Goal: Information Seeking & Learning: Find specific page/section

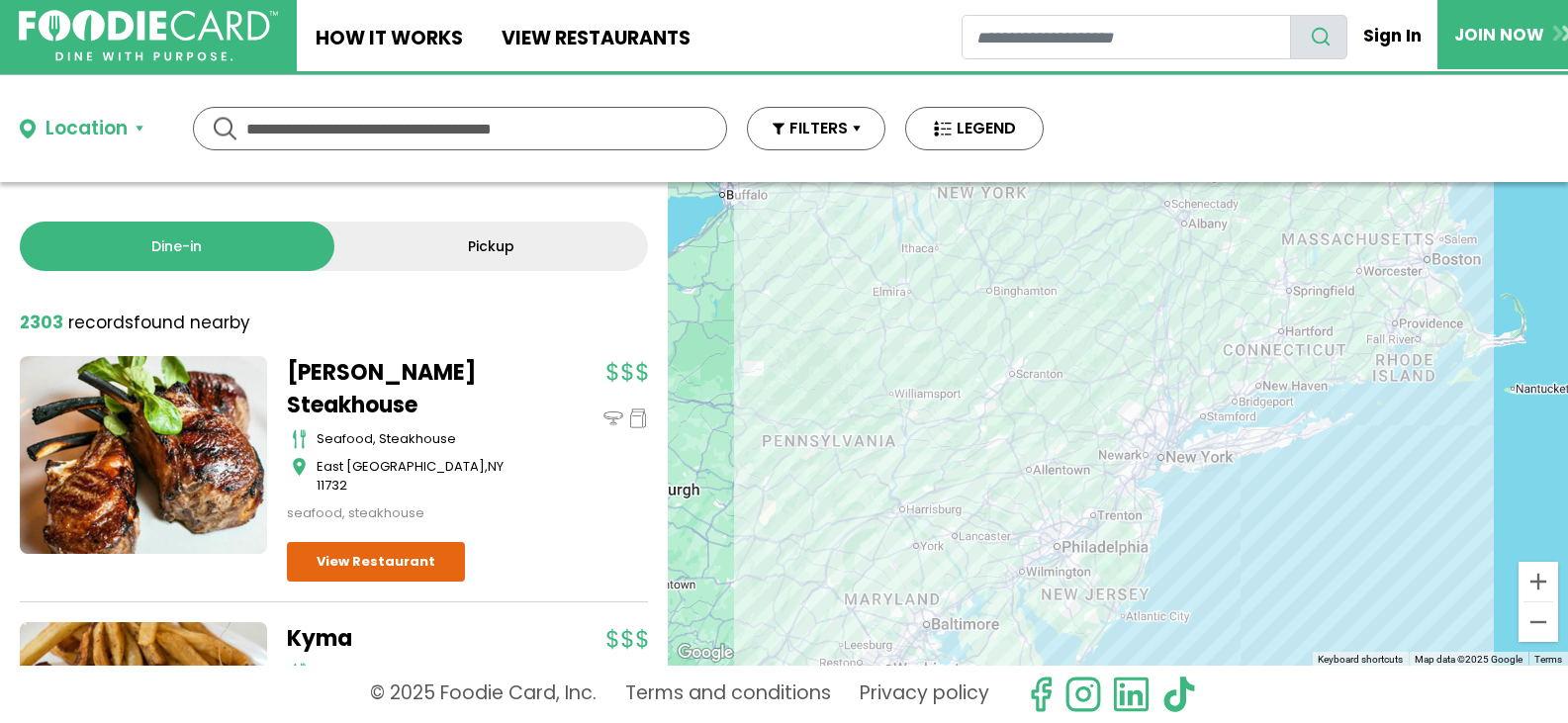
click at [587, 125] on input "text" at bounding box center [459, 129] width 427 height 42
drag, startPoint x: 587, startPoint y: 139, endPoint x: 530, endPoint y: 152, distance: 57.8
click at [438, 115] on input "text" at bounding box center [459, 129] width 427 height 42
drag, startPoint x: 592, startPoint y: 129, endPoint x: 413, endPoint y: 88, distance: 183.6
click at [383, 88] on div "Location Use my current location Search by Region New York 1997 restaurants New…" at bounding box center [531, 128] width 1063 height 107
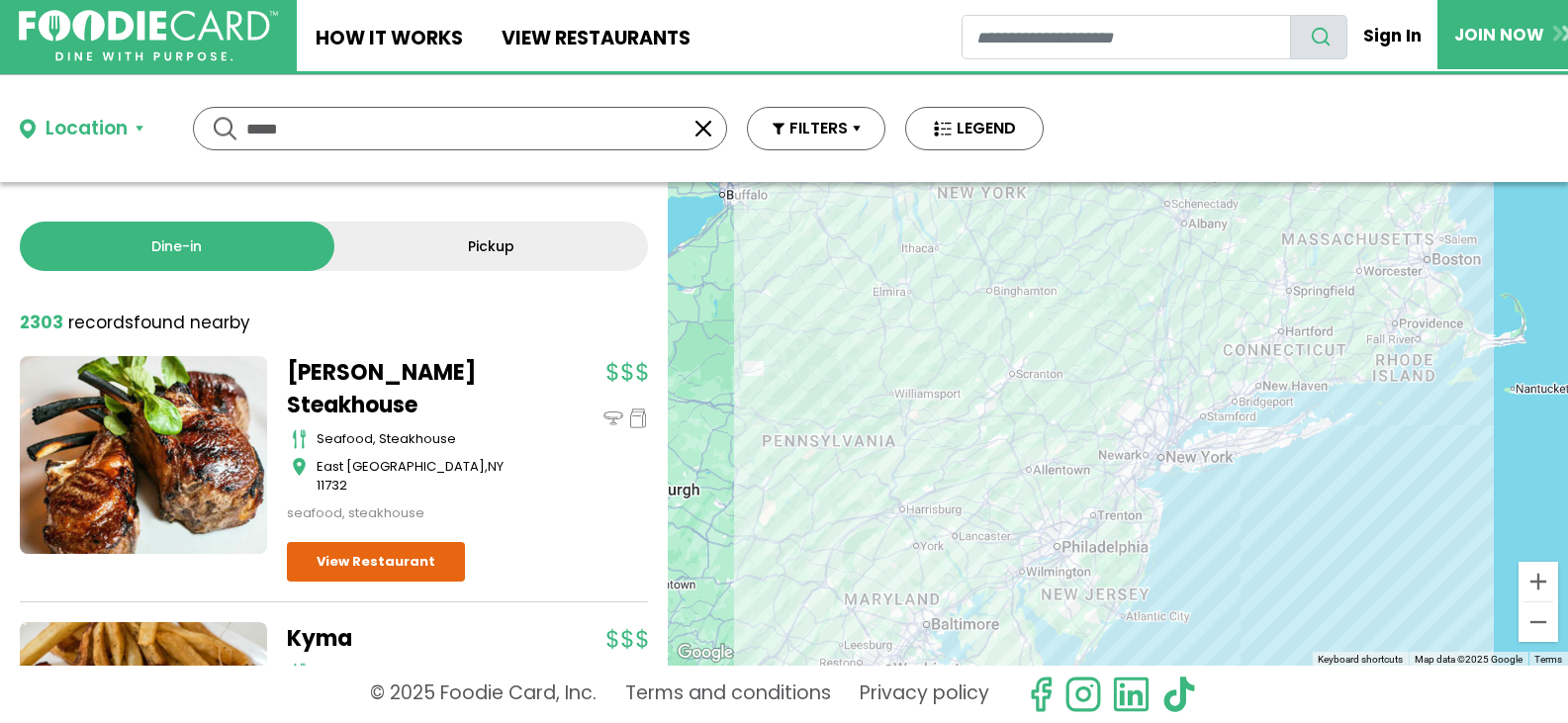
type input "*****"
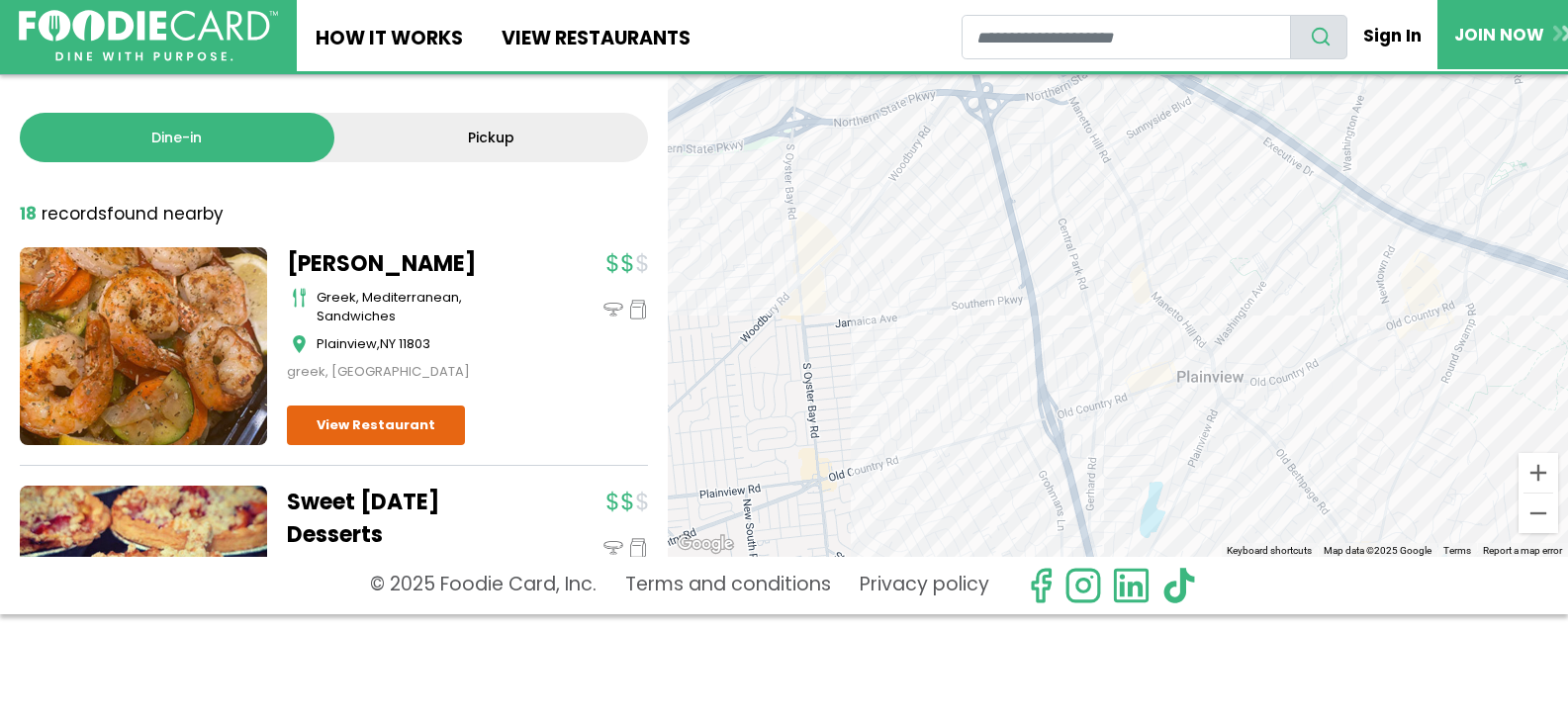
scroll to position [125, 0]
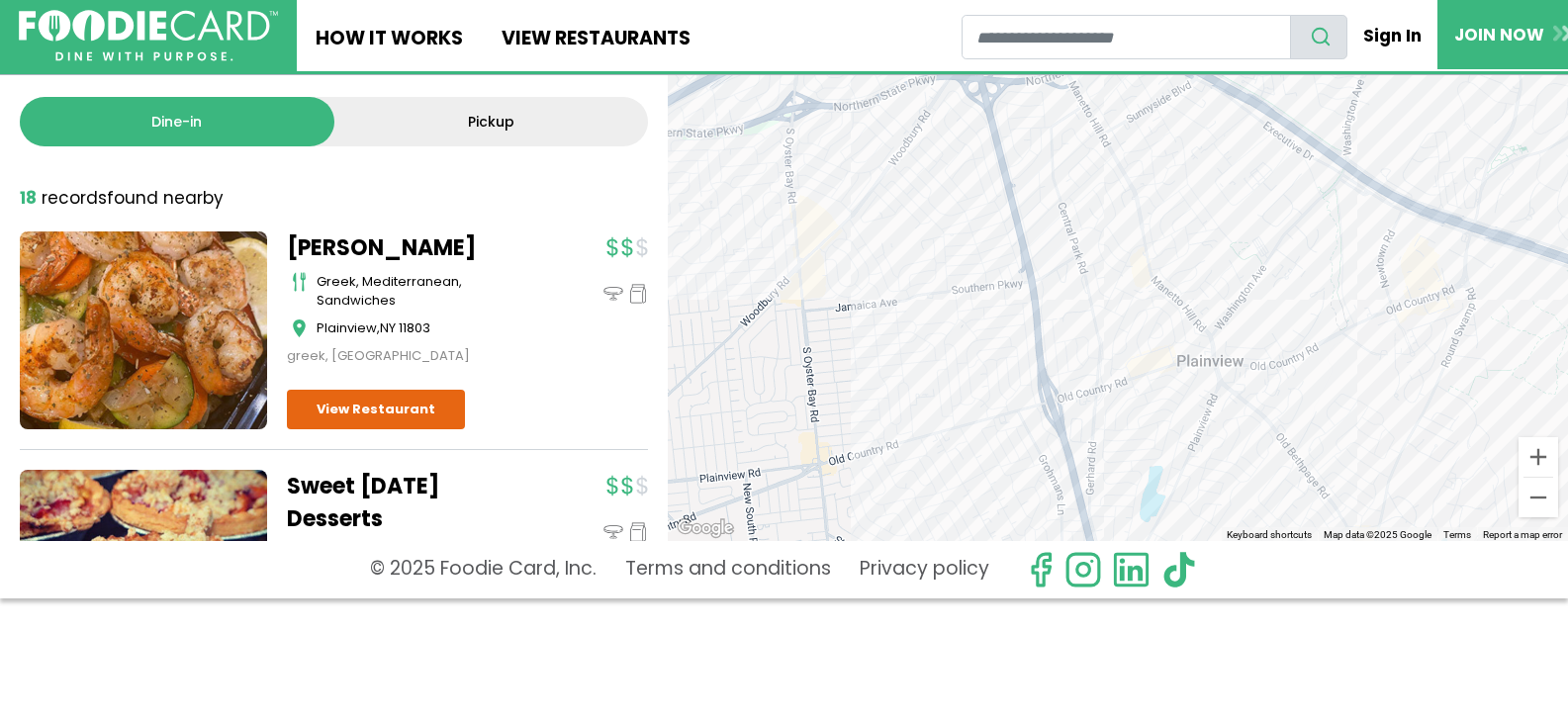
click at [834, 251] on div at bounding box center [1118, 299] width 900 height 484
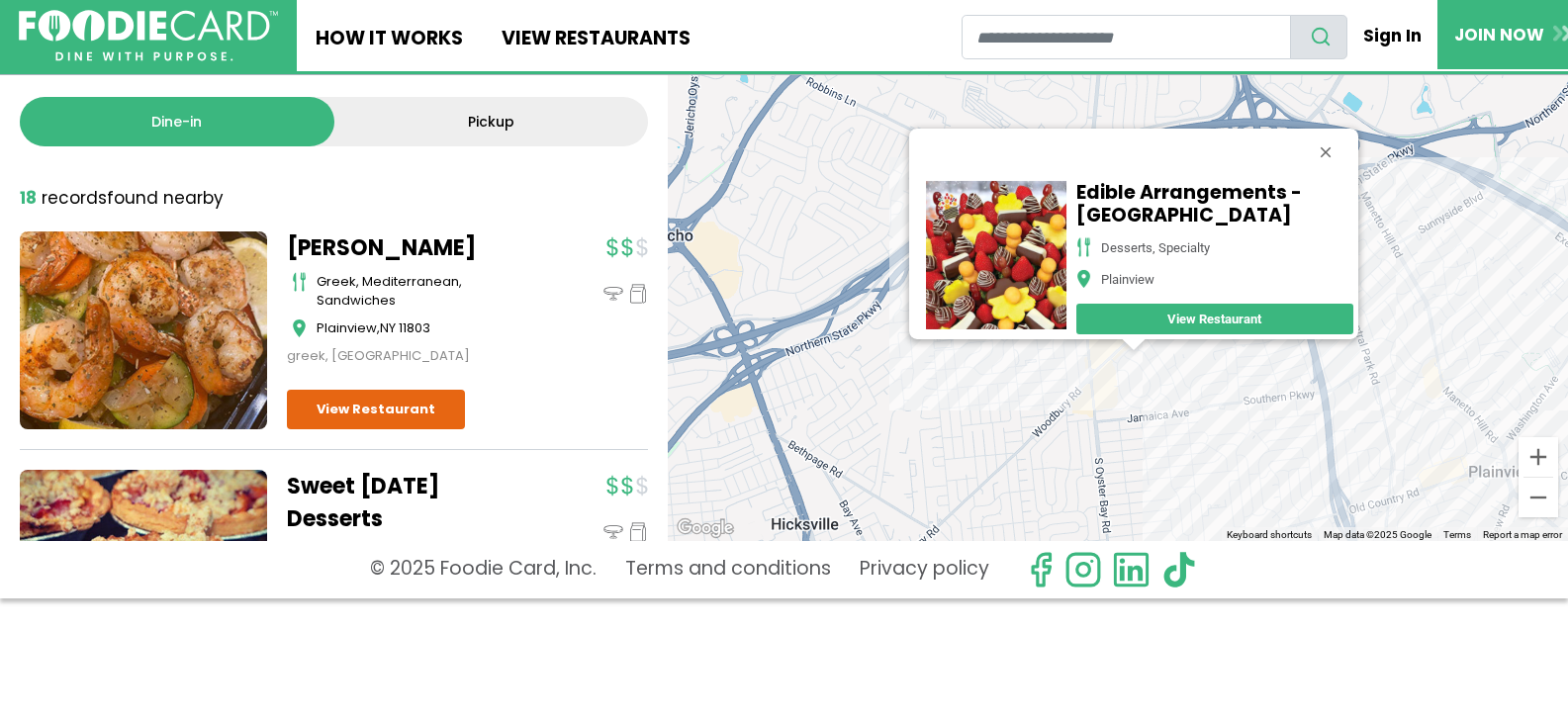
click at [836, 370] on div "Edible Arrangements - Plainview desserts, specialty Plainview View Restaurant" at bounding box center [1118, 299] width 900 height 484
click at [1331, 138] on button "Close" at bounding box center [1325, 152] width 47 height 47
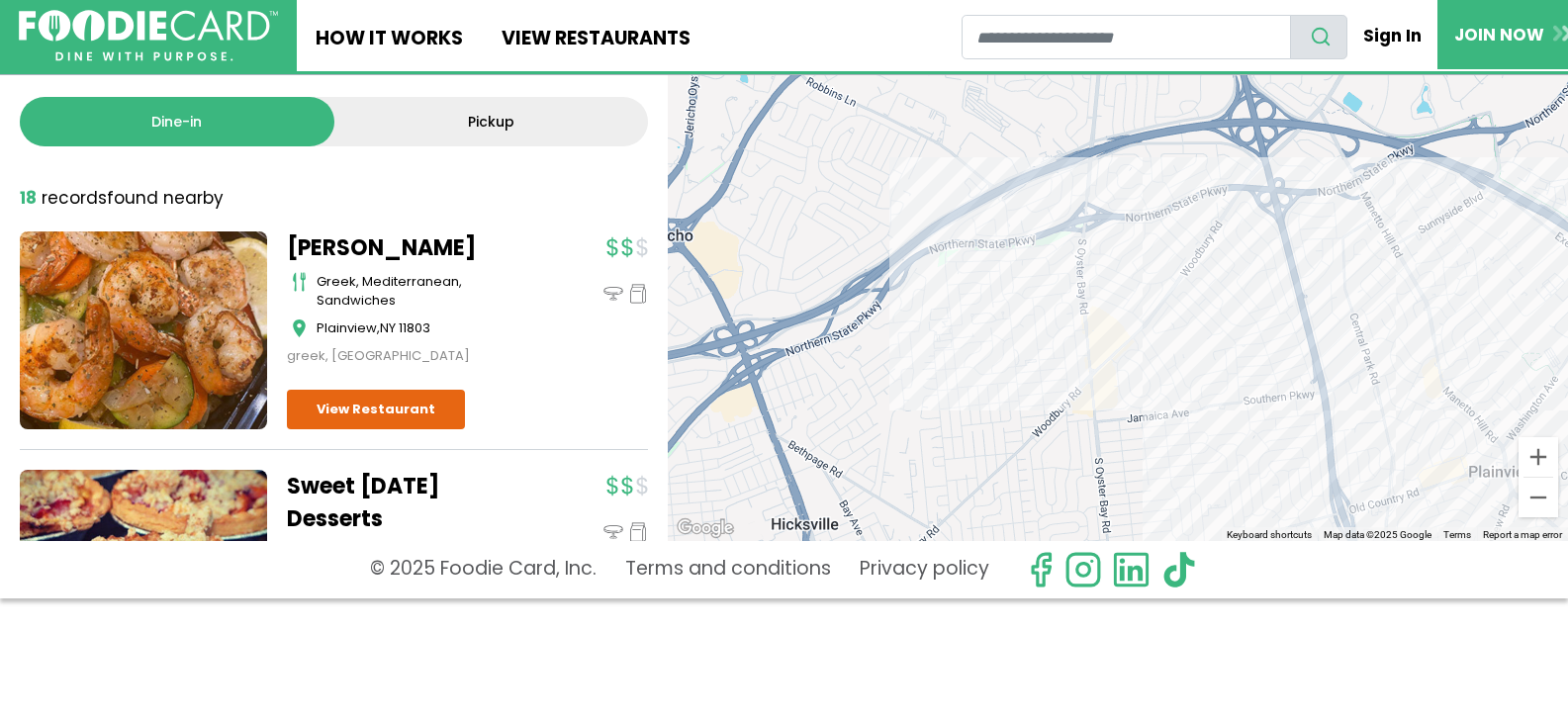
click at [1146, 370] on div at bounding box center [1118, 299] width 900 height 484
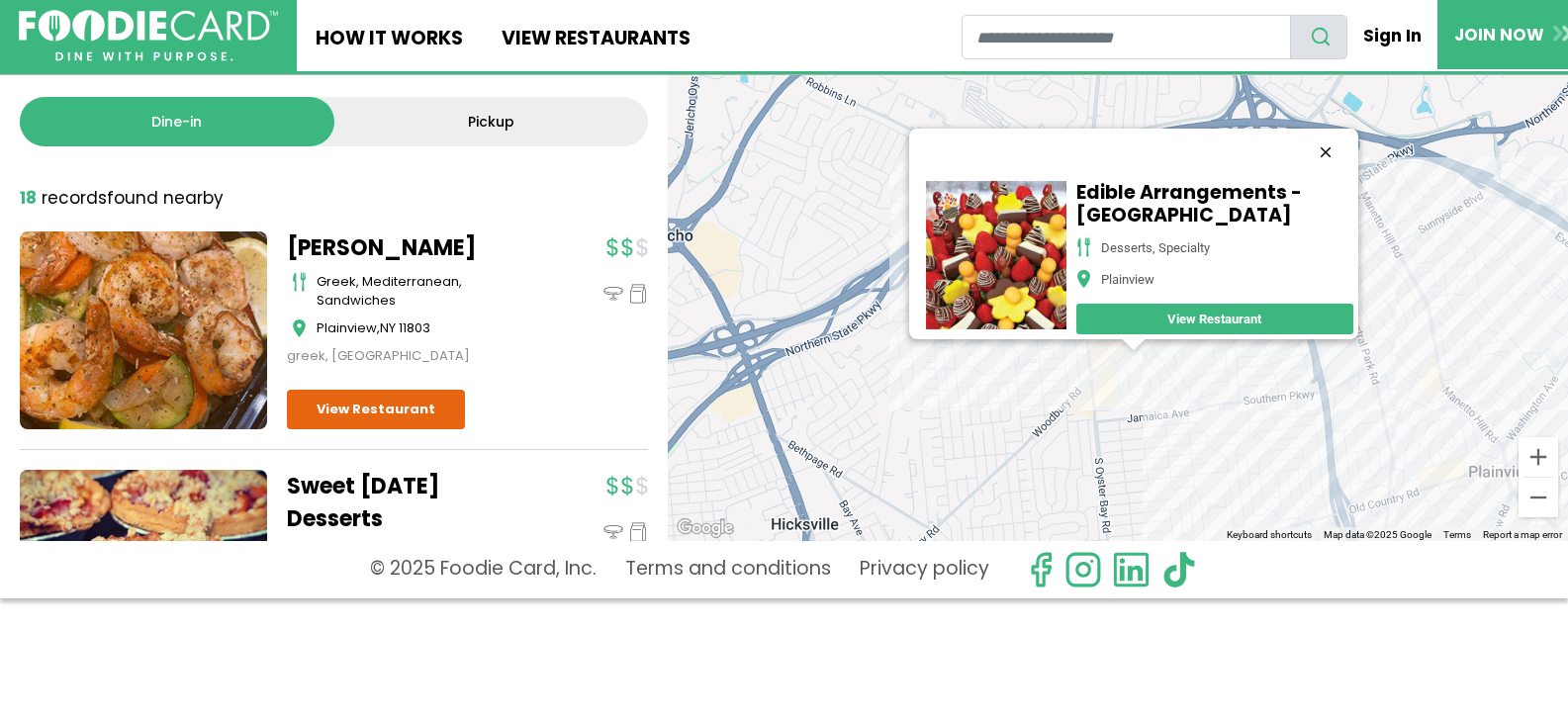
click at [1328, 132] on button "Close" at bounding box center [1325, 152] width 47 height 47
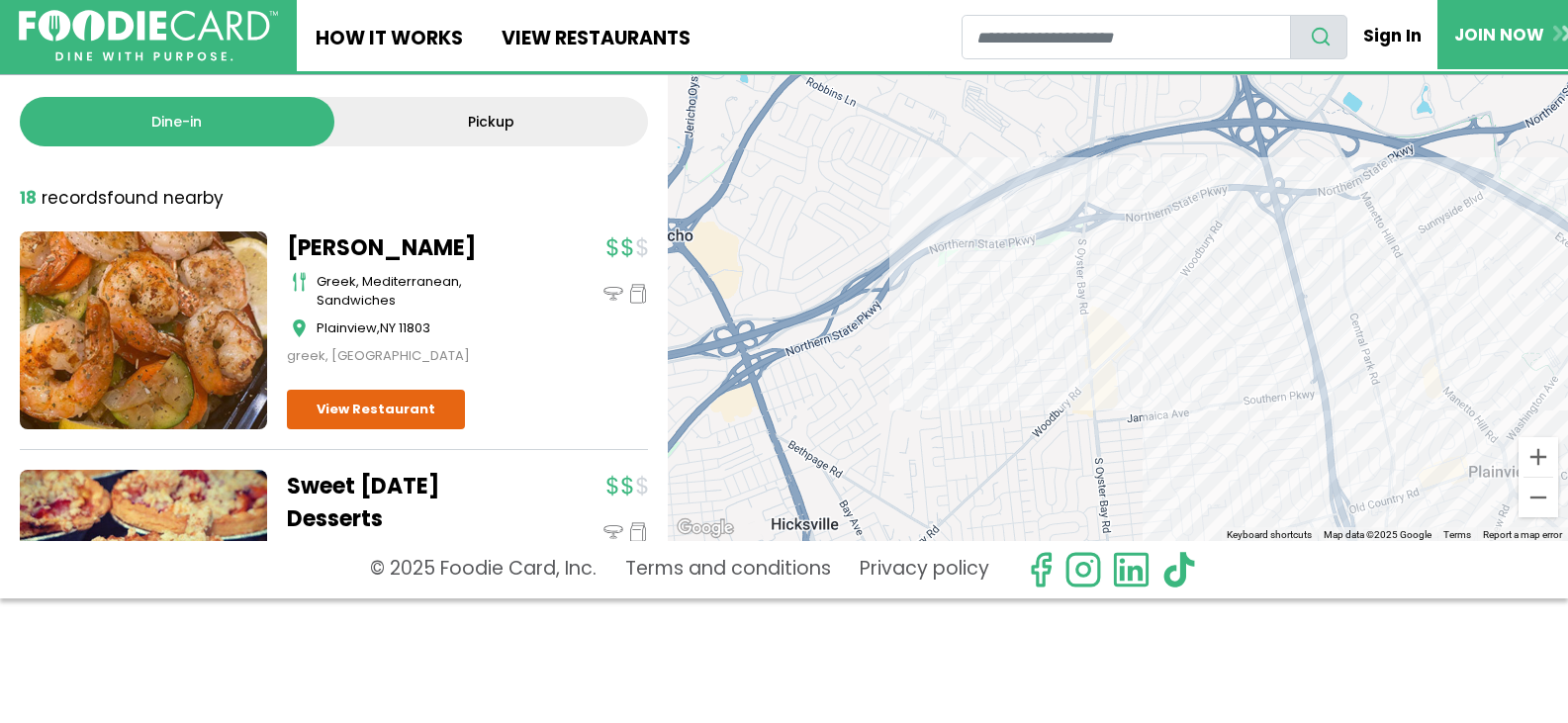
click at [1110, 381] on div at bounding box center [1118, 299] width 900 height 484
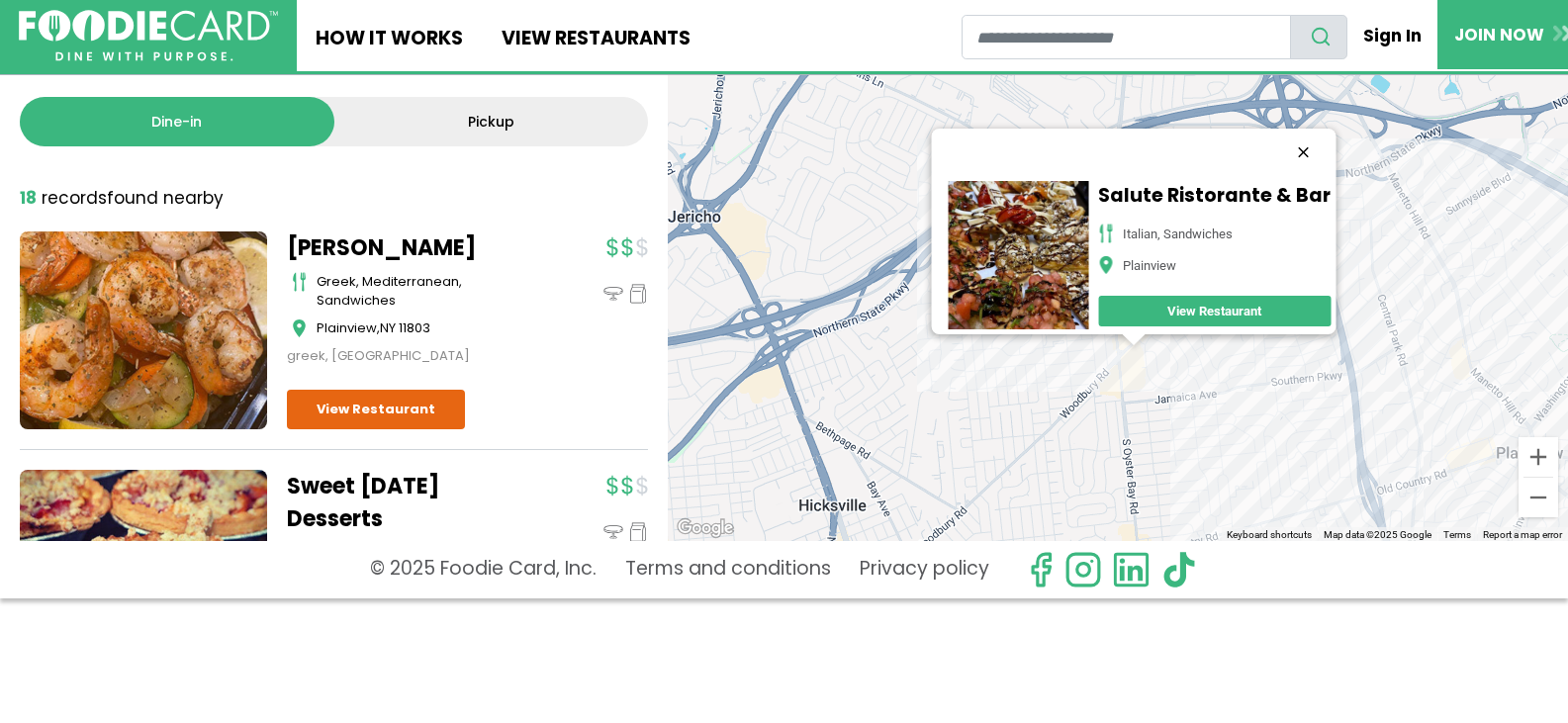
click at [1305, 136] on button "Close" at bounding box center [1302, 152] width 47 height 47
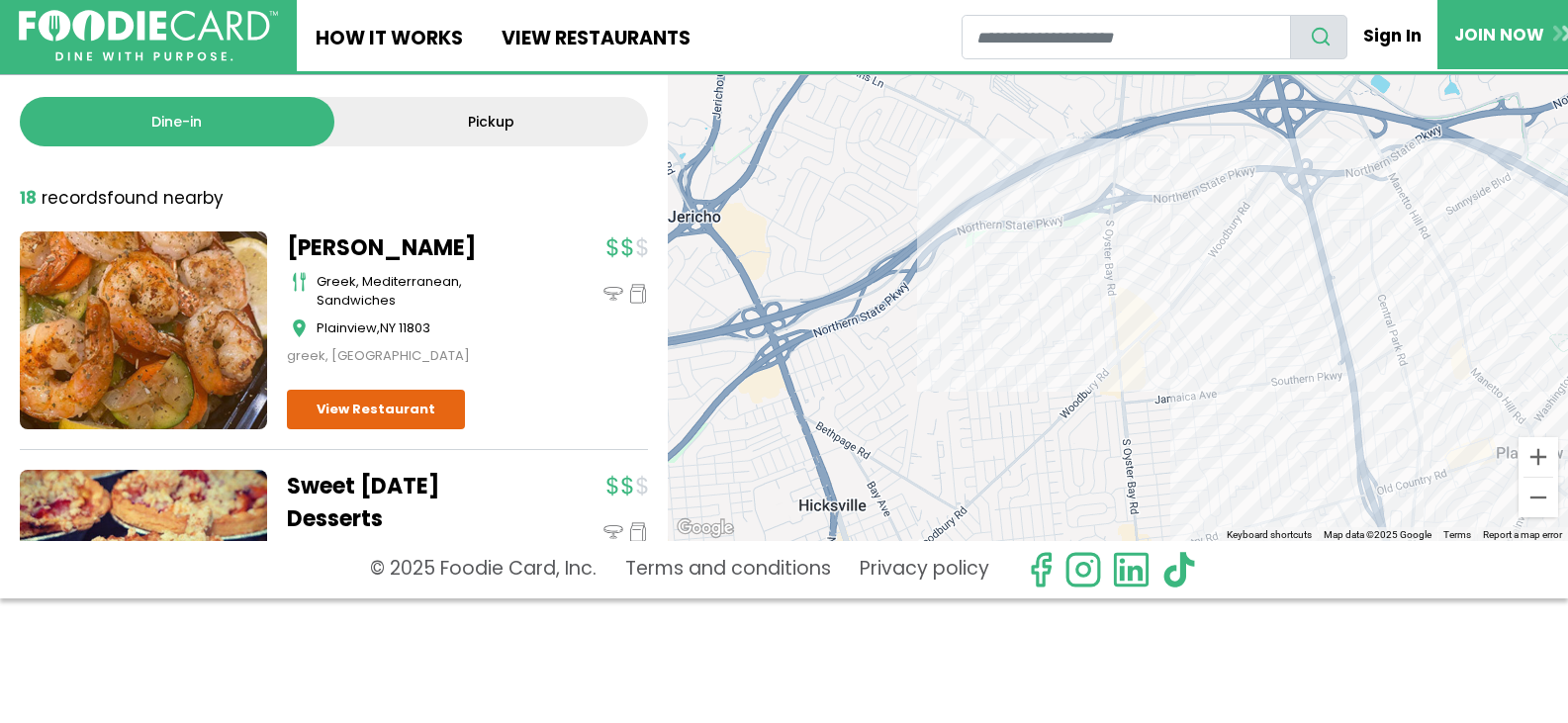
click at [1467, 315] on div at bounding box center [1118, 299] width 900 height 484
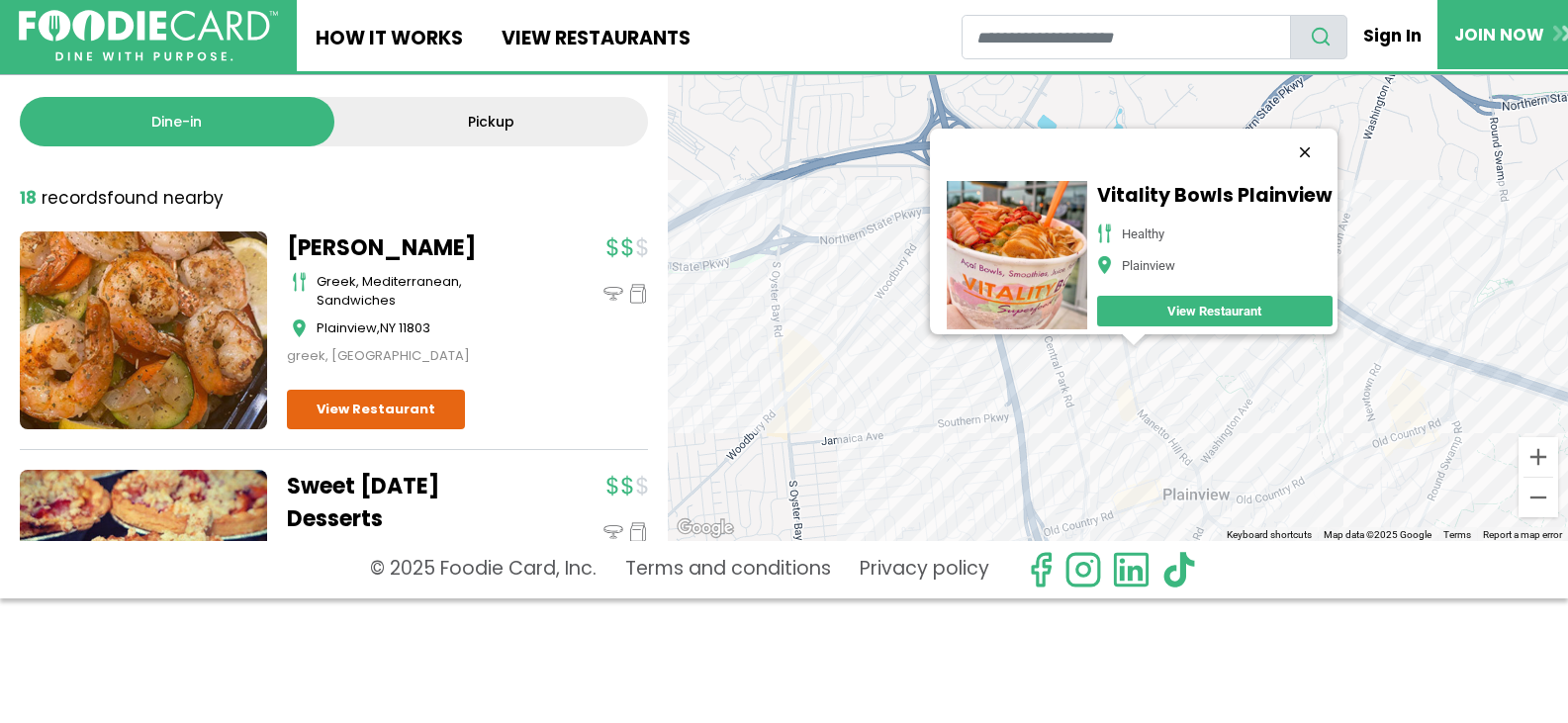
click at [1317, 141] on button "Close" at bounding box center [1304, 152] width 47 height 47
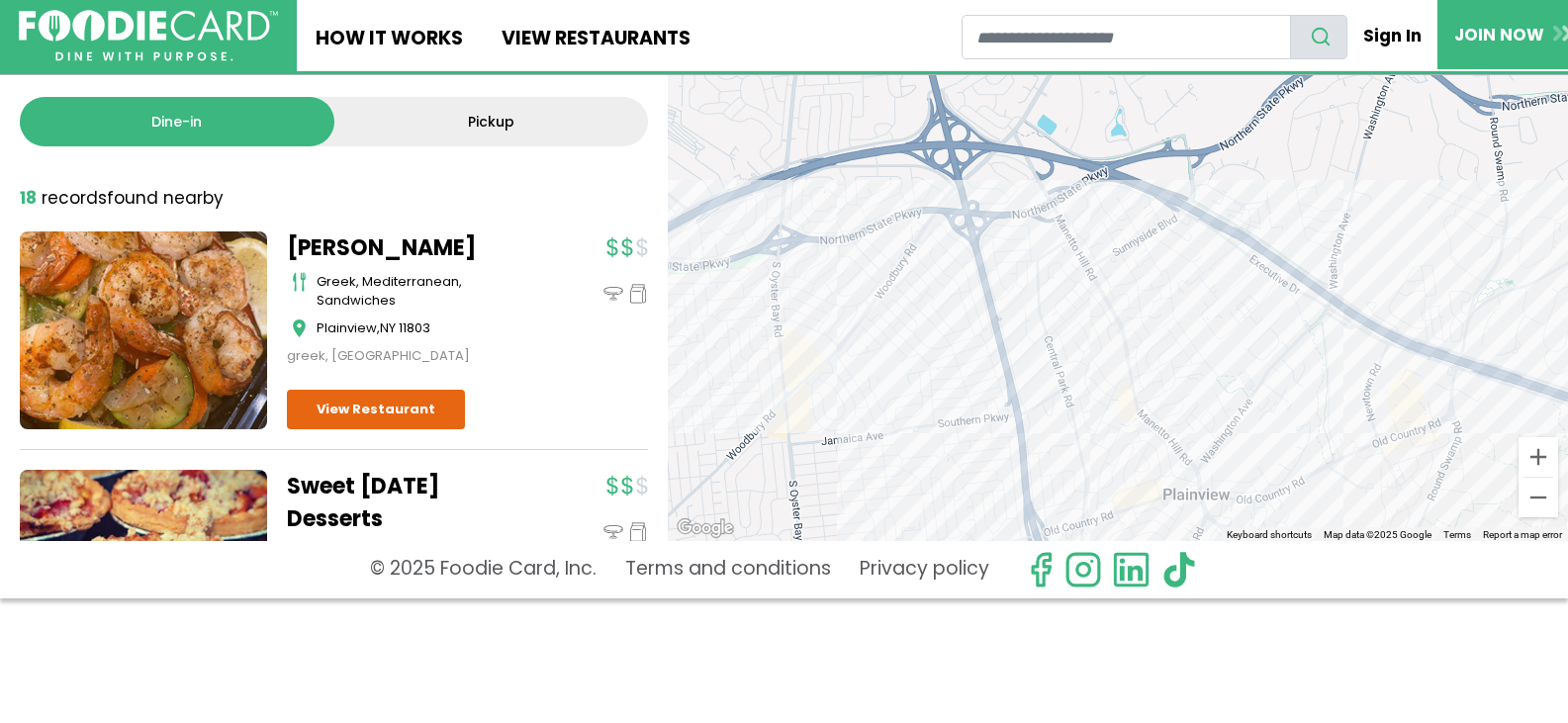
click at [1138, 357] on div at bounding box center [1118, 299] width 900 height 484
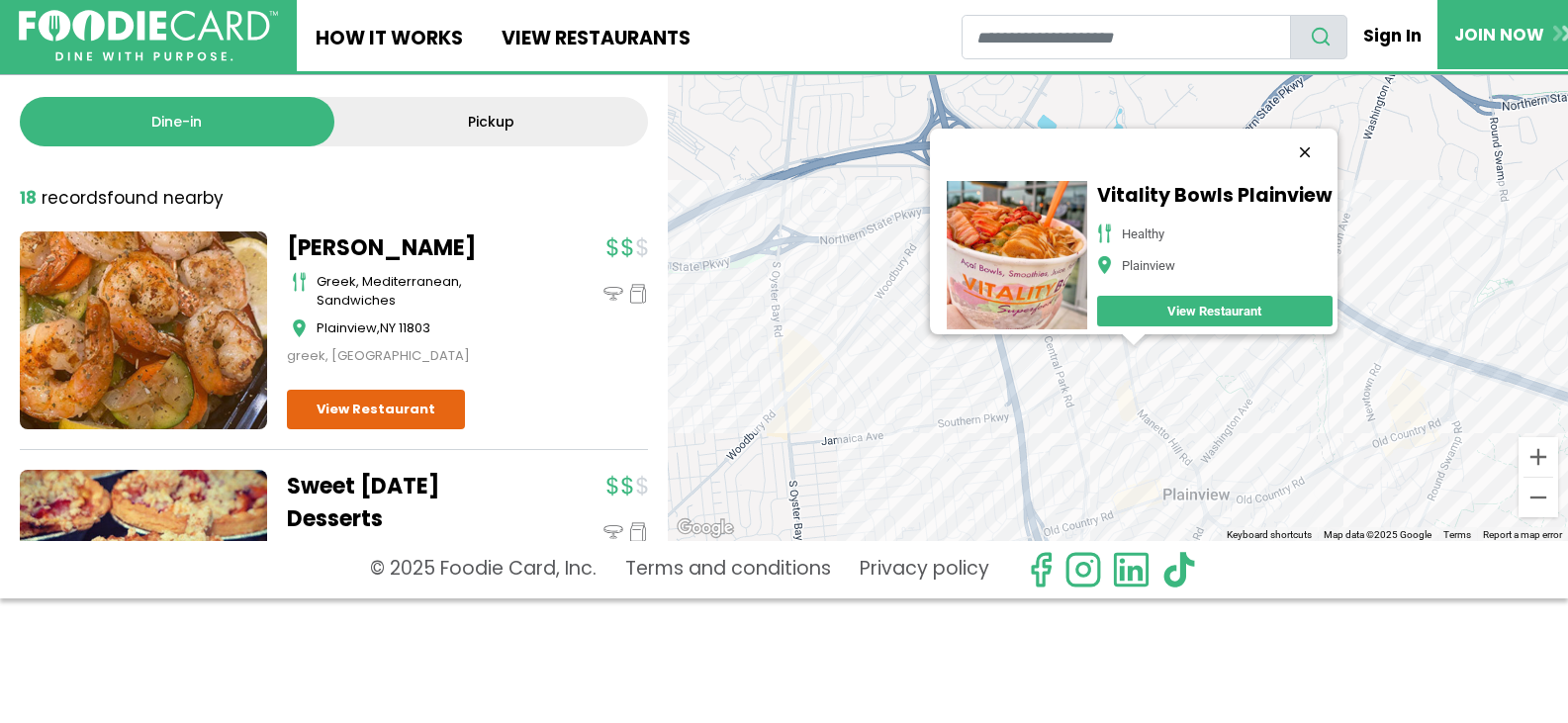
click at [1311, 142] on button "Close" at bounding box center [1304, 152] width 47 height 47
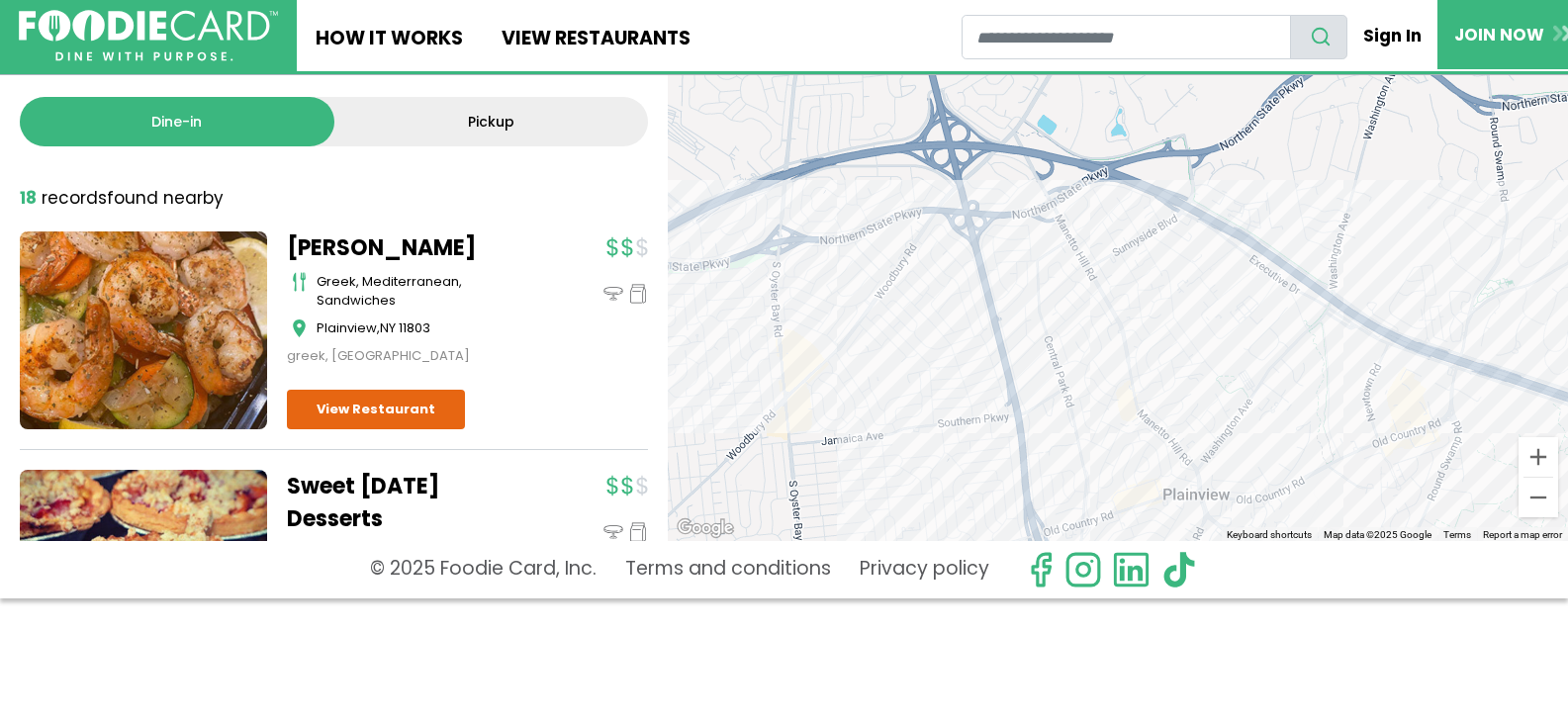
click at [1149, 387] on div at bounding box center [1118, 299] width 900 height 484
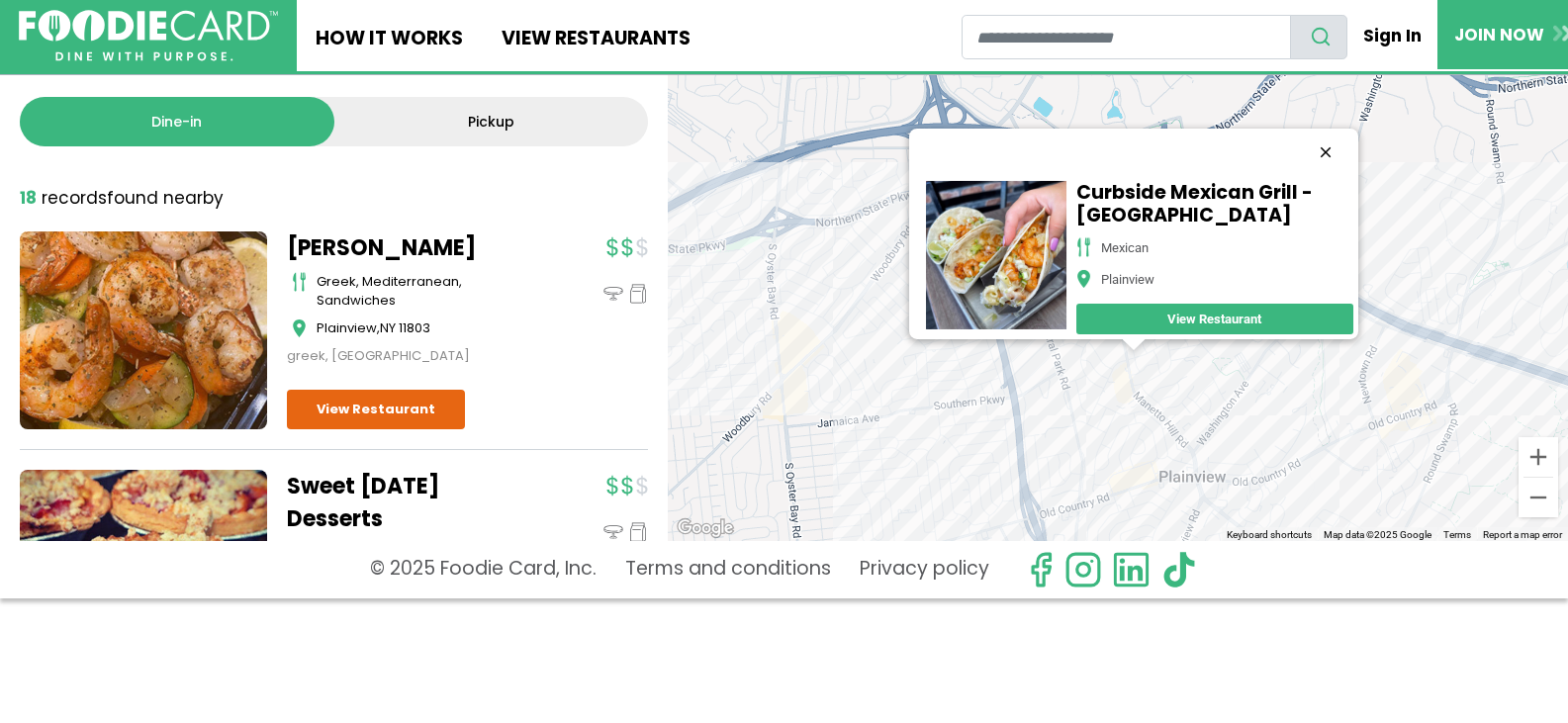
click at [1338, 140] on button "Close" at bounding box center [1325, 152] width 47 height 47
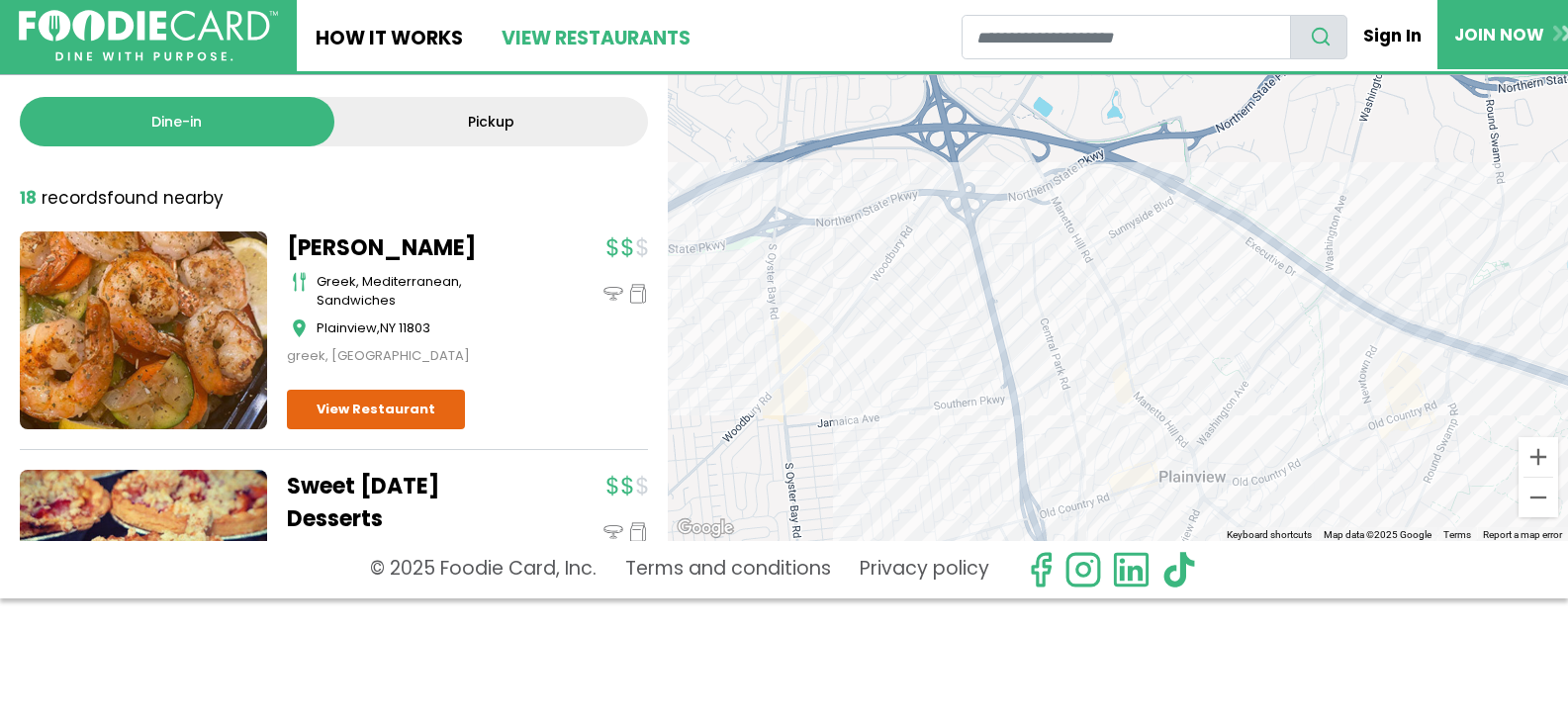
click at [652, 35] on link "View restaurants" at bounding box center [595, 35] width 227 height 71
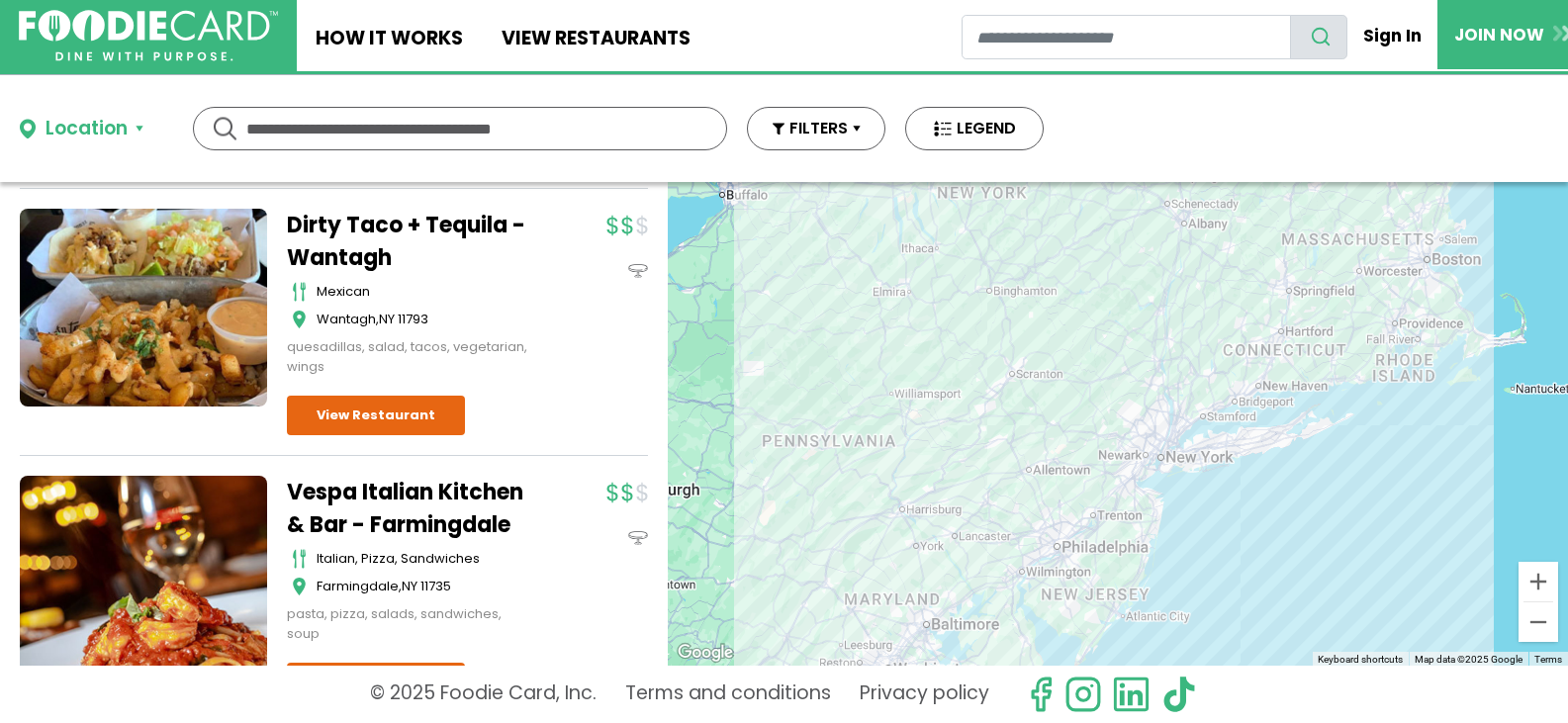
scroll to position [1463, 0]
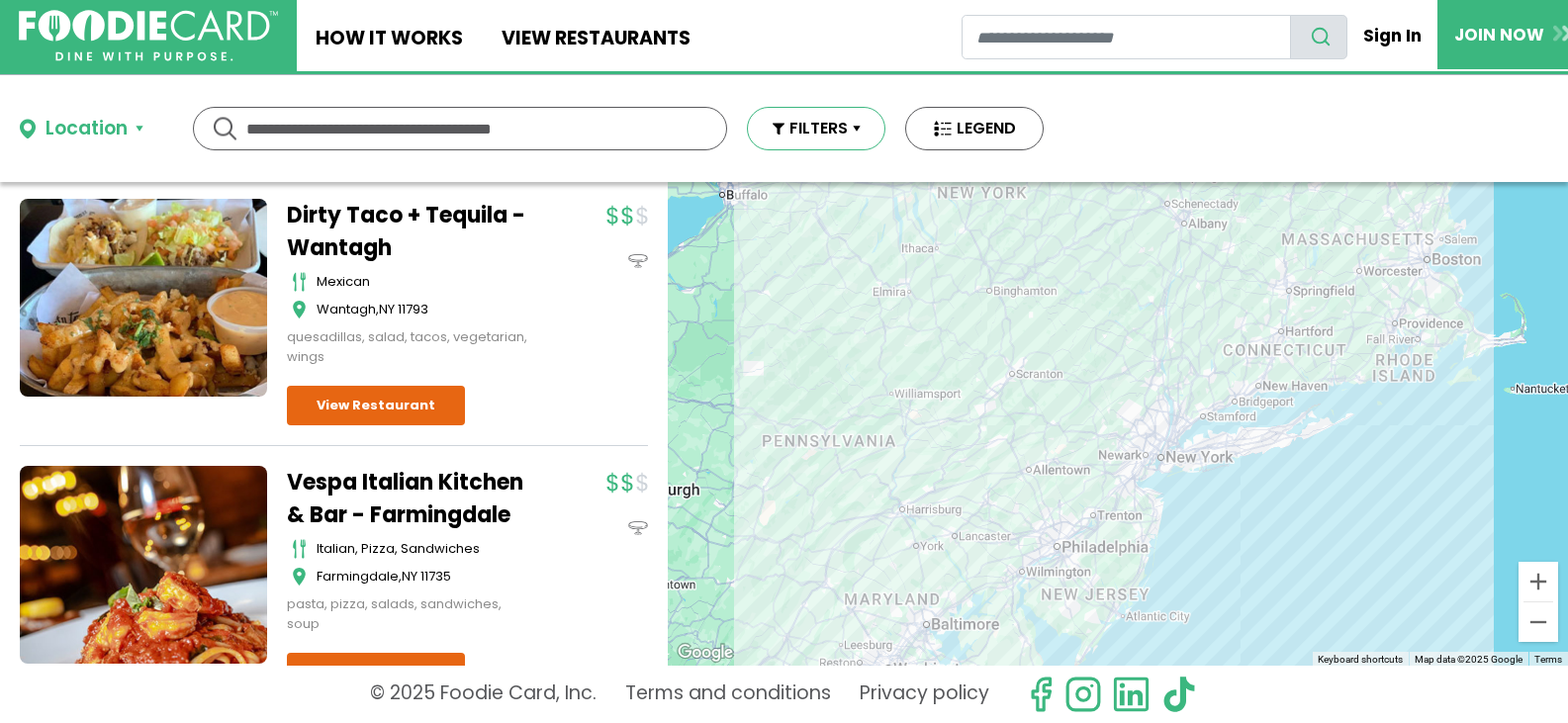
click at [786, 133] on button "FILTERS" at bounding box center [816, 129] width 138 height 44
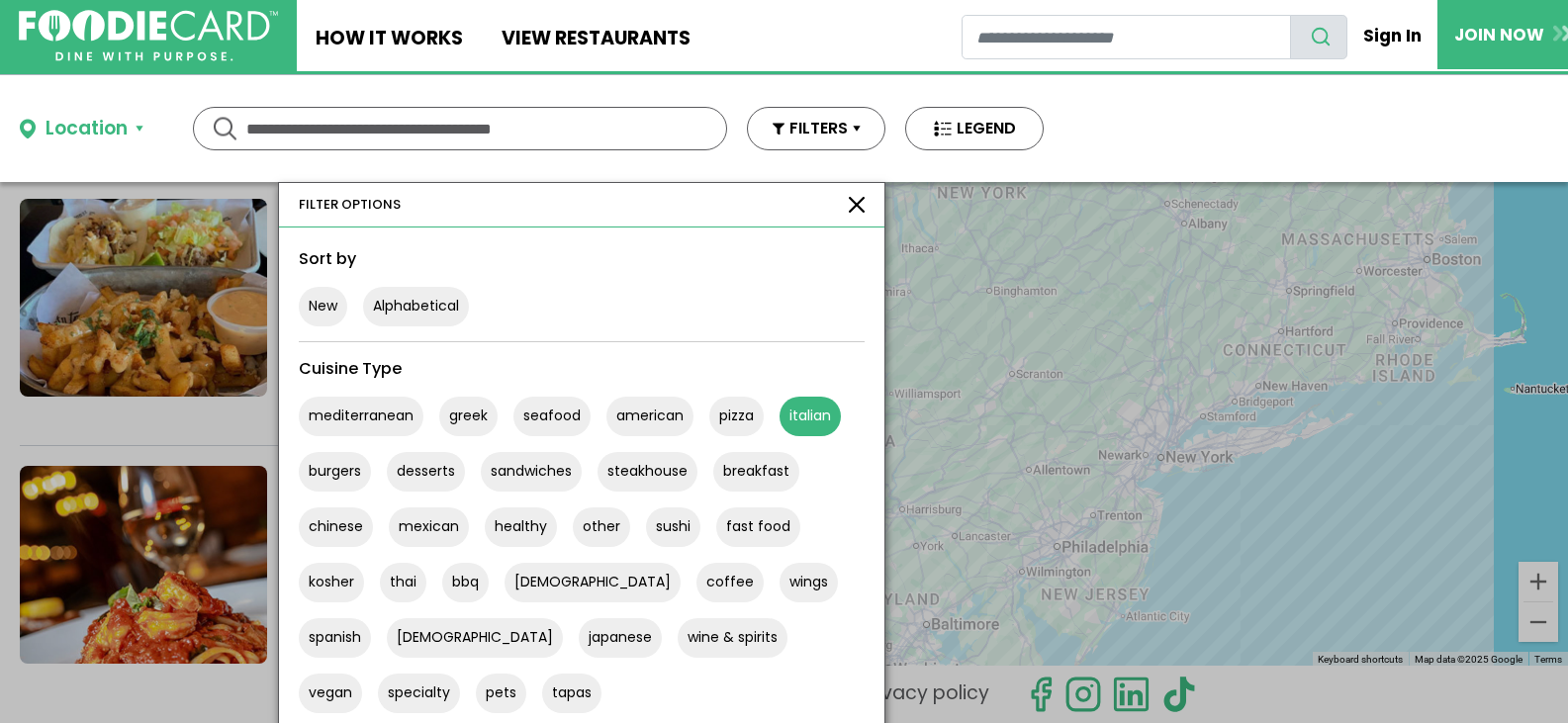
click at [803, 400] on button "italian" at bounding box center [809, 417] width 61 height 40
click at [842, 430] on div "mediterranean greek seafood american pizza italian burgers desserts sandwiches …" at bounding box center [582, 547] width 582 height 332
click at [823, 422] on button "italian" at bounding box center [809, 417] width 61 height 40
click at [823, 412] on button "italian" at bounding box center [809, 417] width 61 height 40
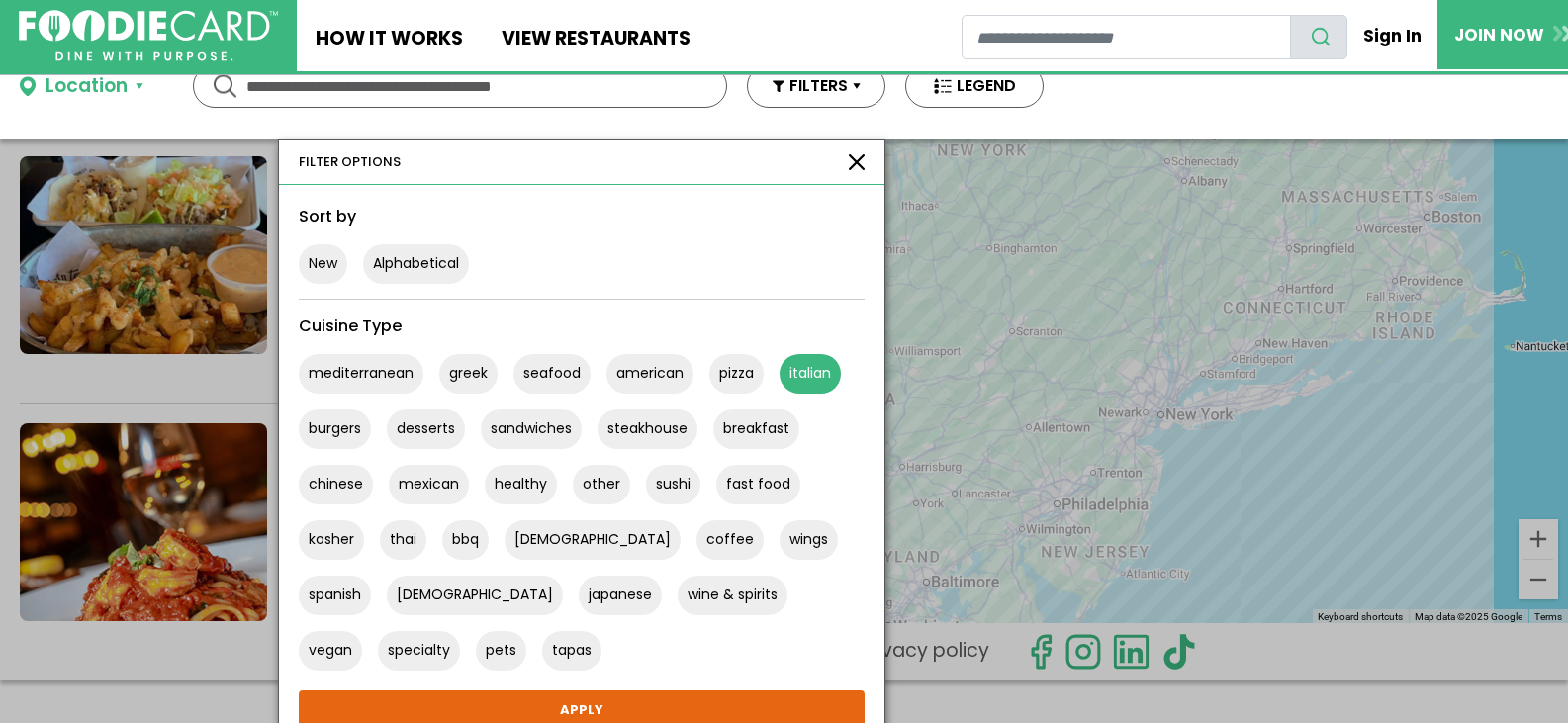
scroll to position [125, 0]
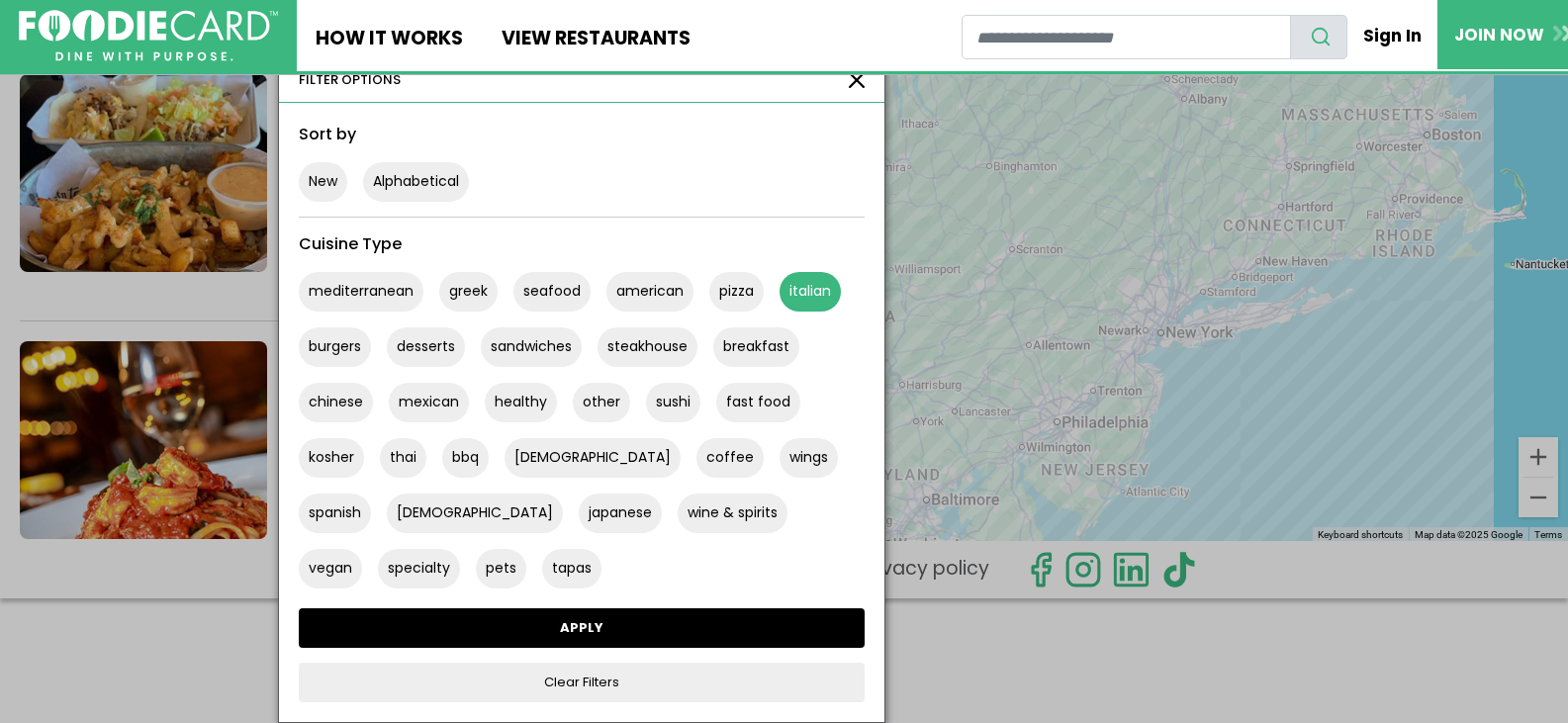
click at [603, 617] on link "APPLY" at bounding box center [582, 628] width 566 height 40
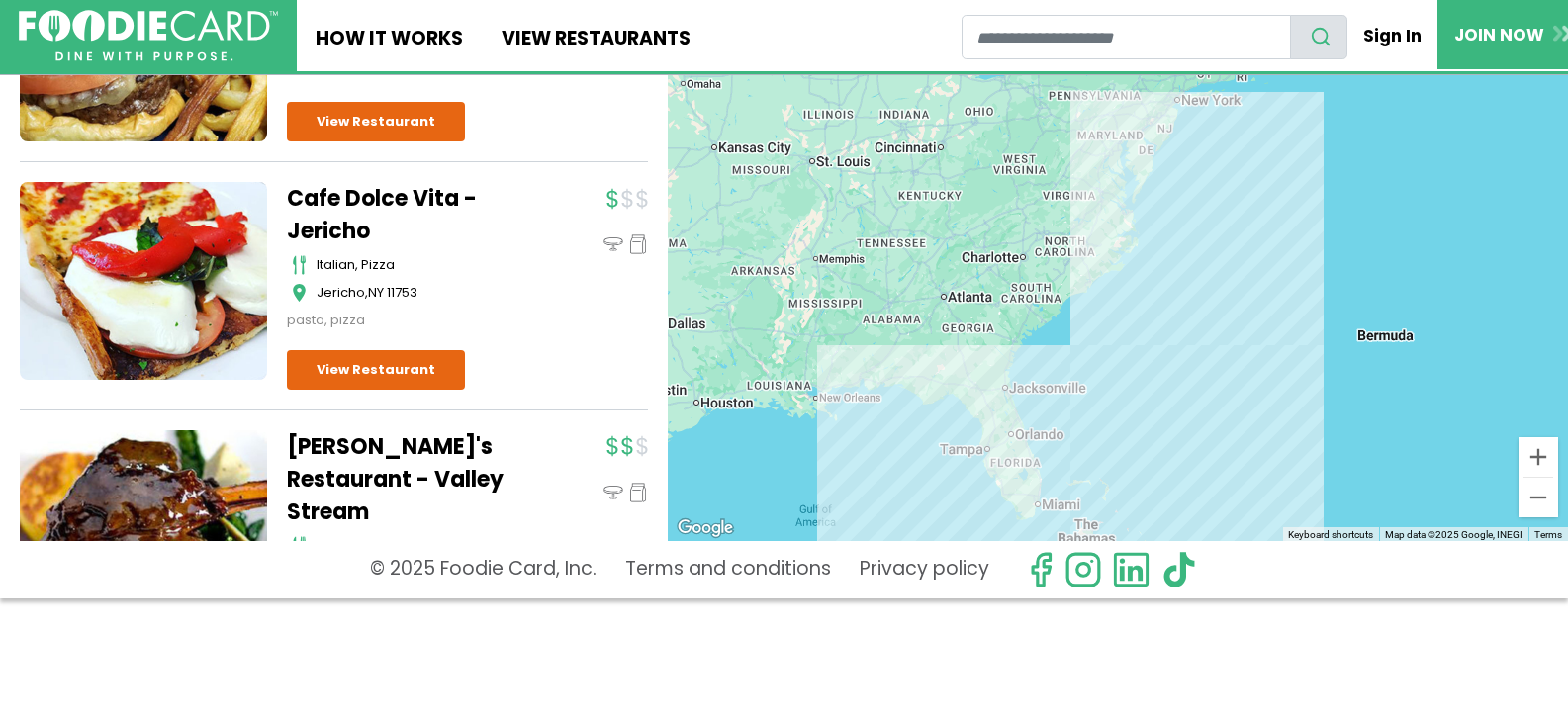
scroll to position [0, 0]
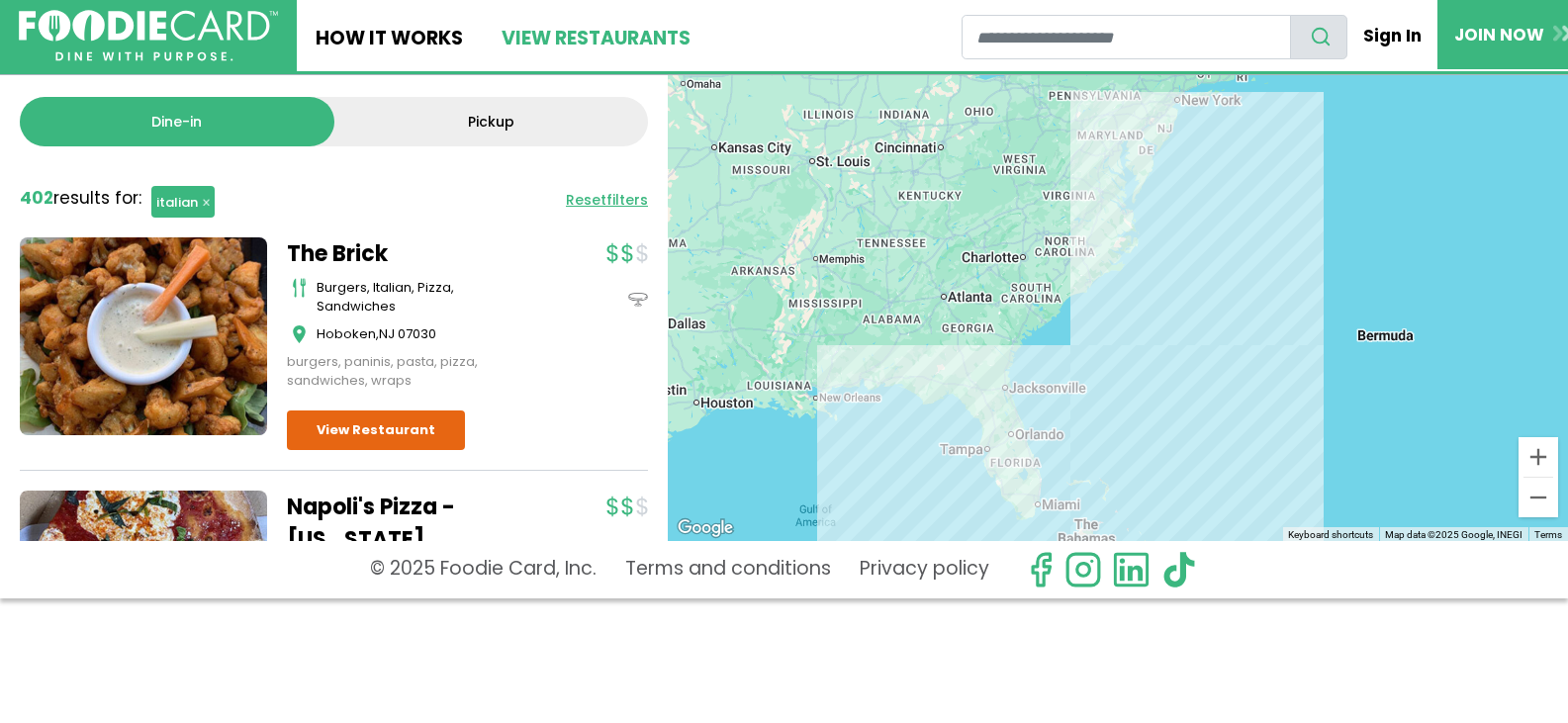
drag, startPoint x: 705, startPoint y: 16, endPoint x: 610, endPoint y: 29, distance: 95.8
click at [610, 29] on link "View restaurants" at bounding box center [595, 35] width 227 height 71
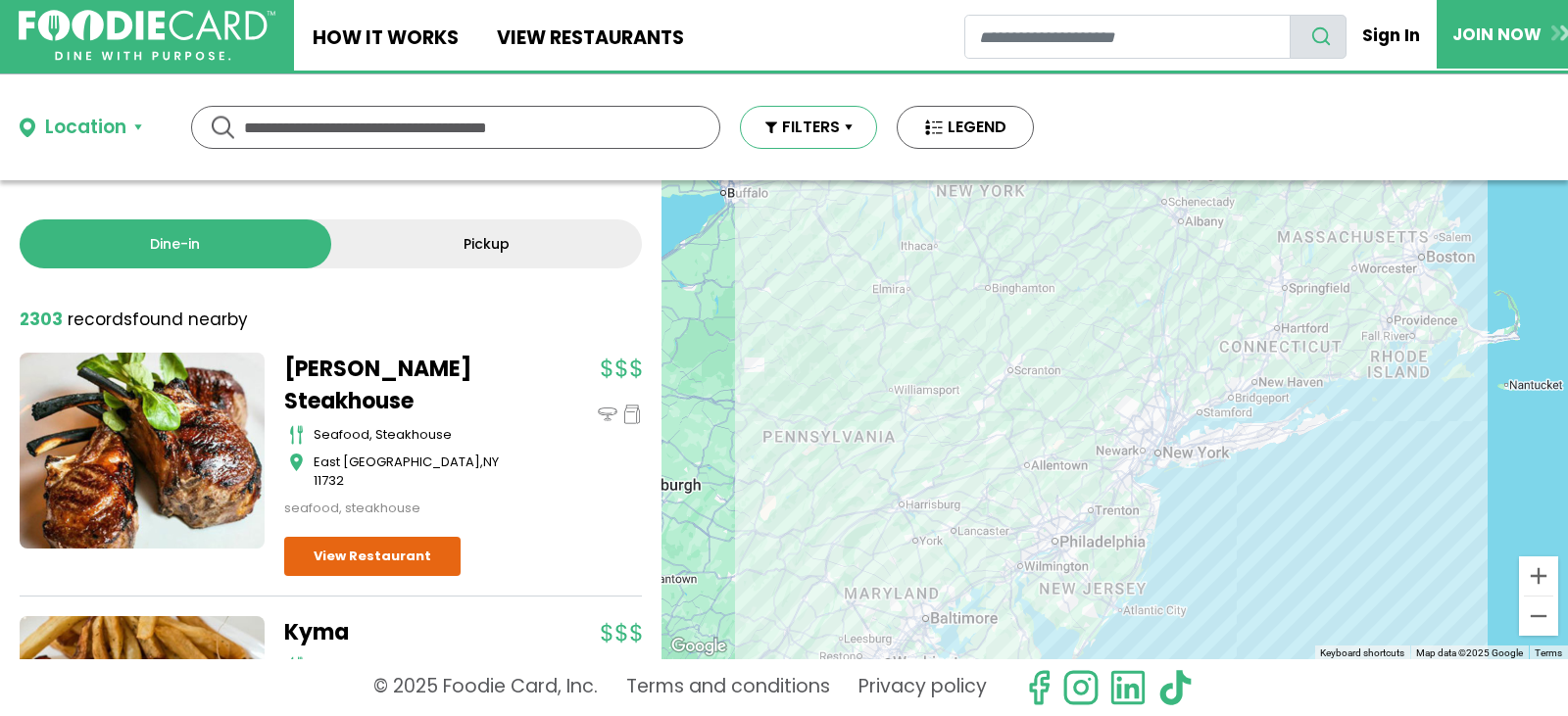
click at [816, 121] on button "FILTERS" at bounding box center [808, 128] width 137 height 44
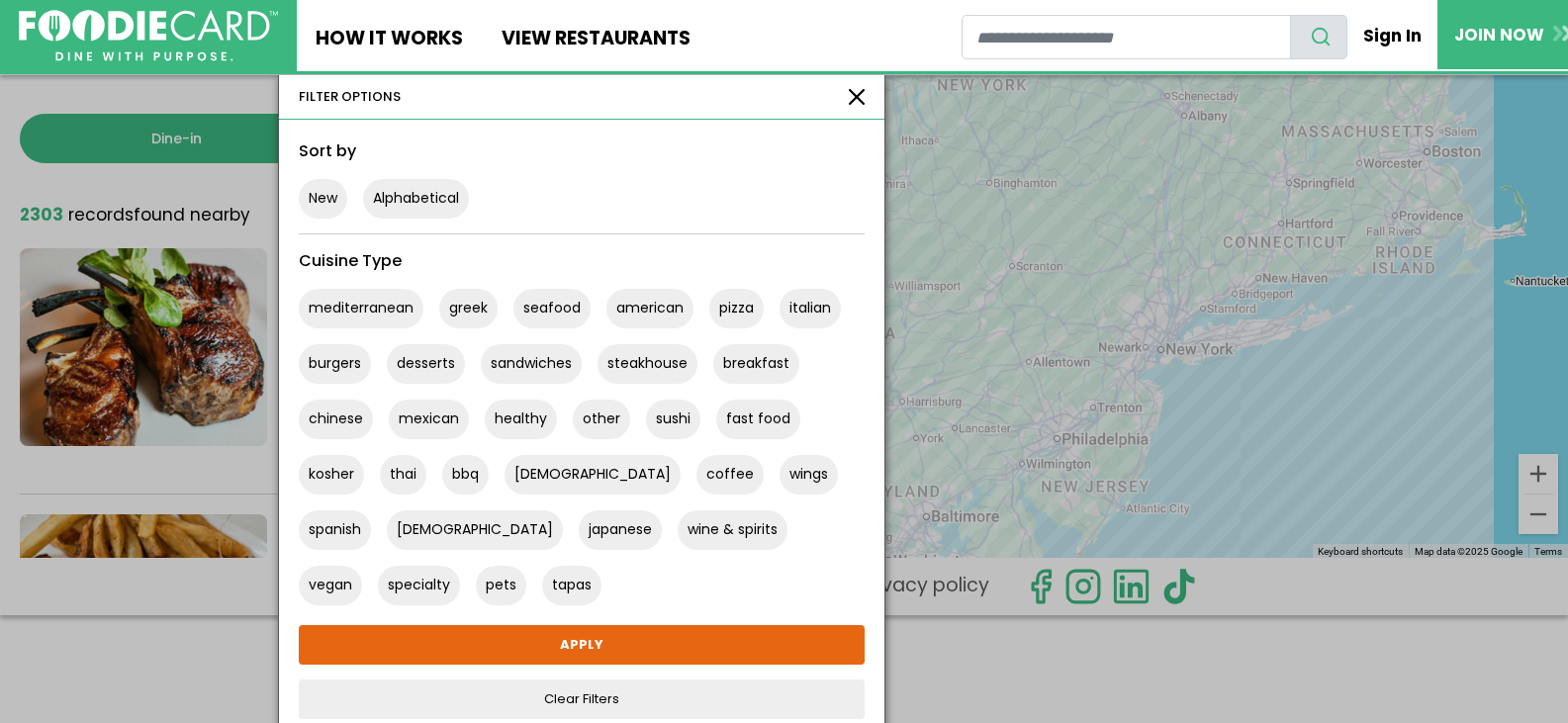
scroll to position [125, 0]
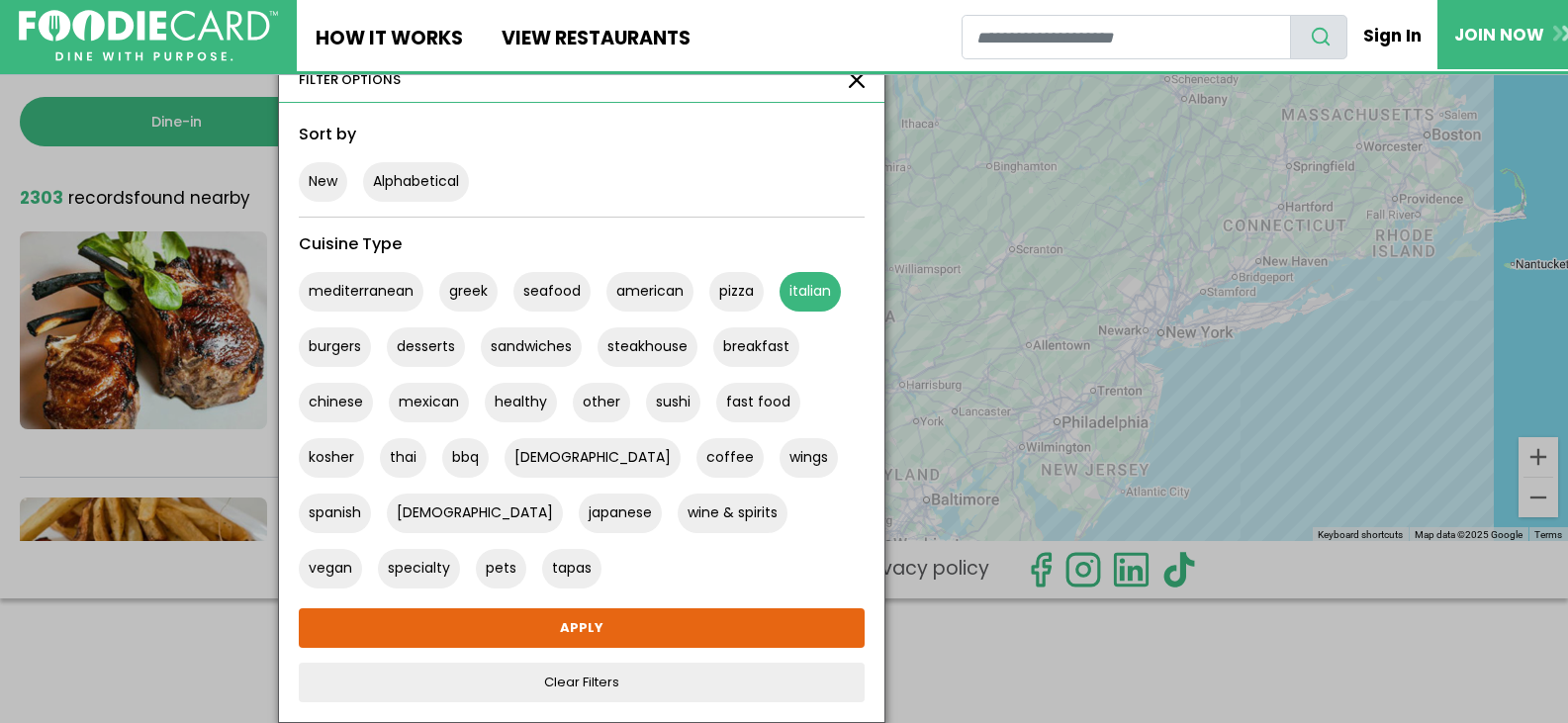
click at [821, 298] on button "italian" at bounding box center [809, 292] width 61 height 40
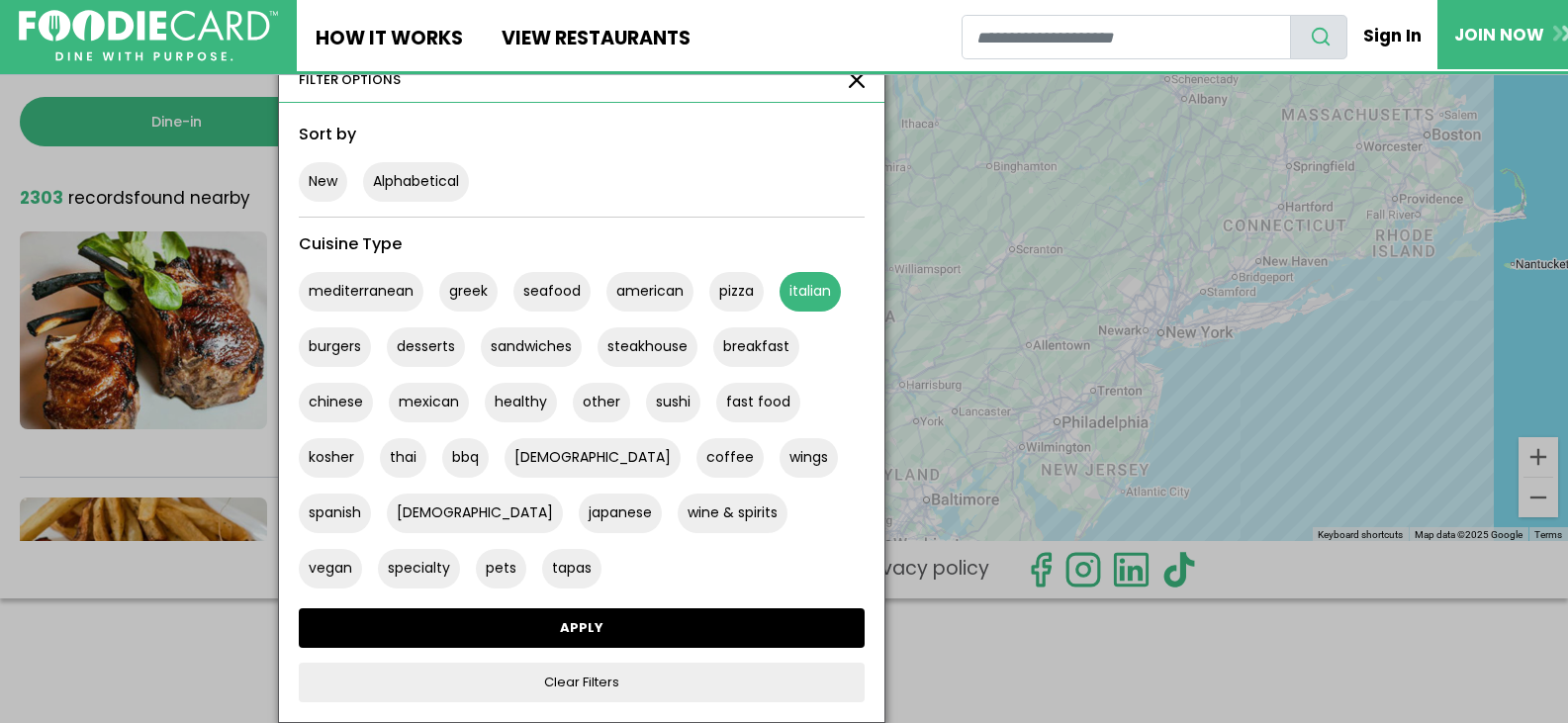
click at [651, 639] on link "APPLY" at bounding box center [582, 628] width 566 height 40
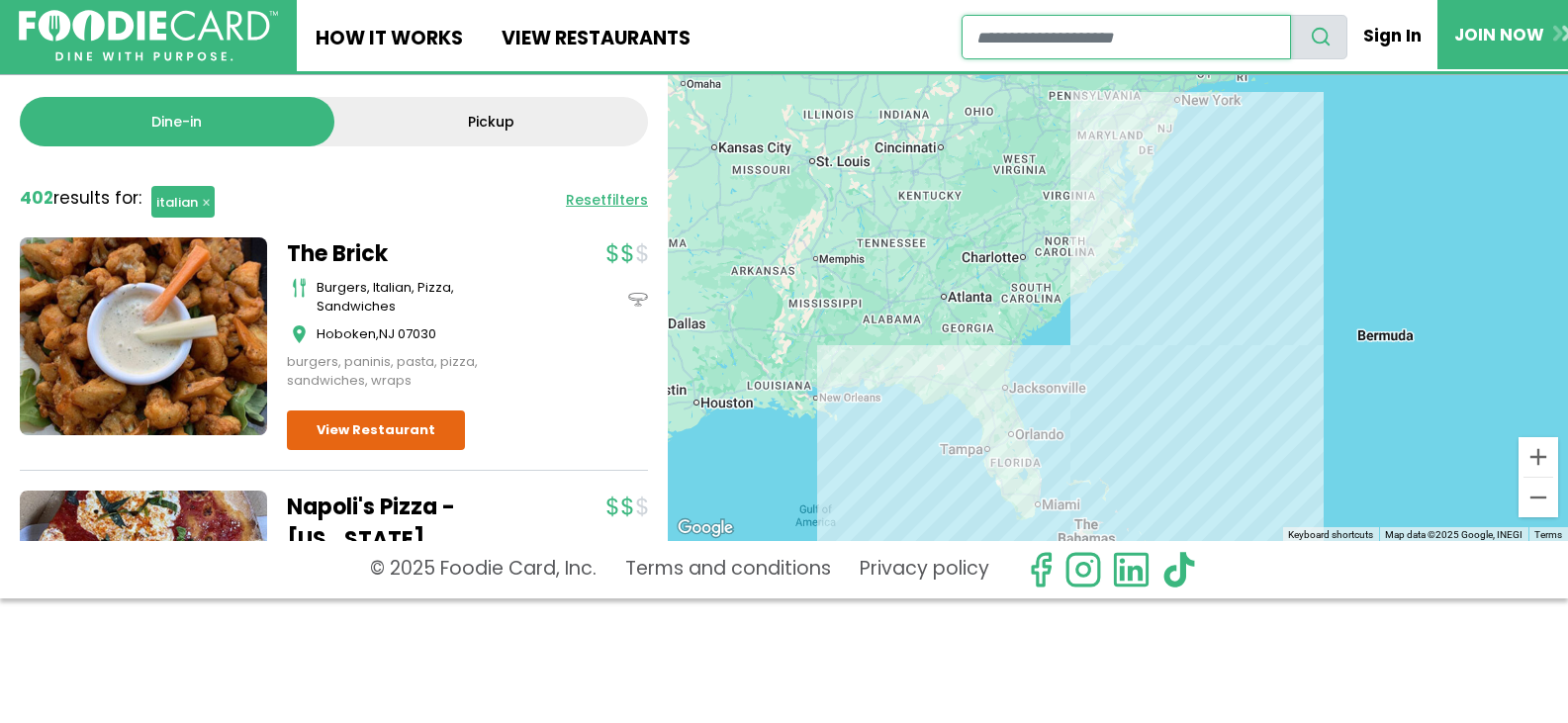
click at [1098, 43] on input "restaurant search" at bounding box center [1125, 37] width 329 height 45
type input "*****"
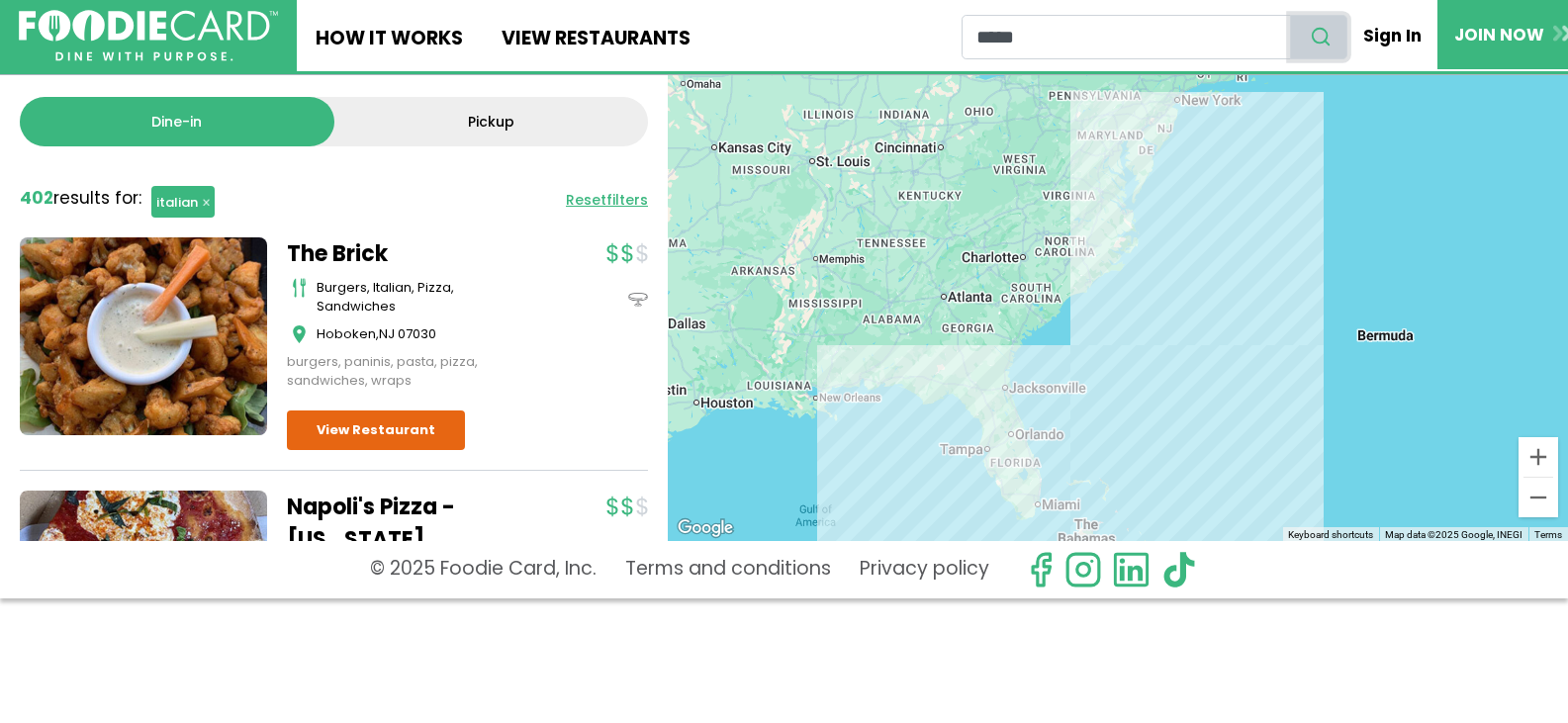
click at [1341, 26] on button "search" at bounding box center [1318, 37] width 57 height 45
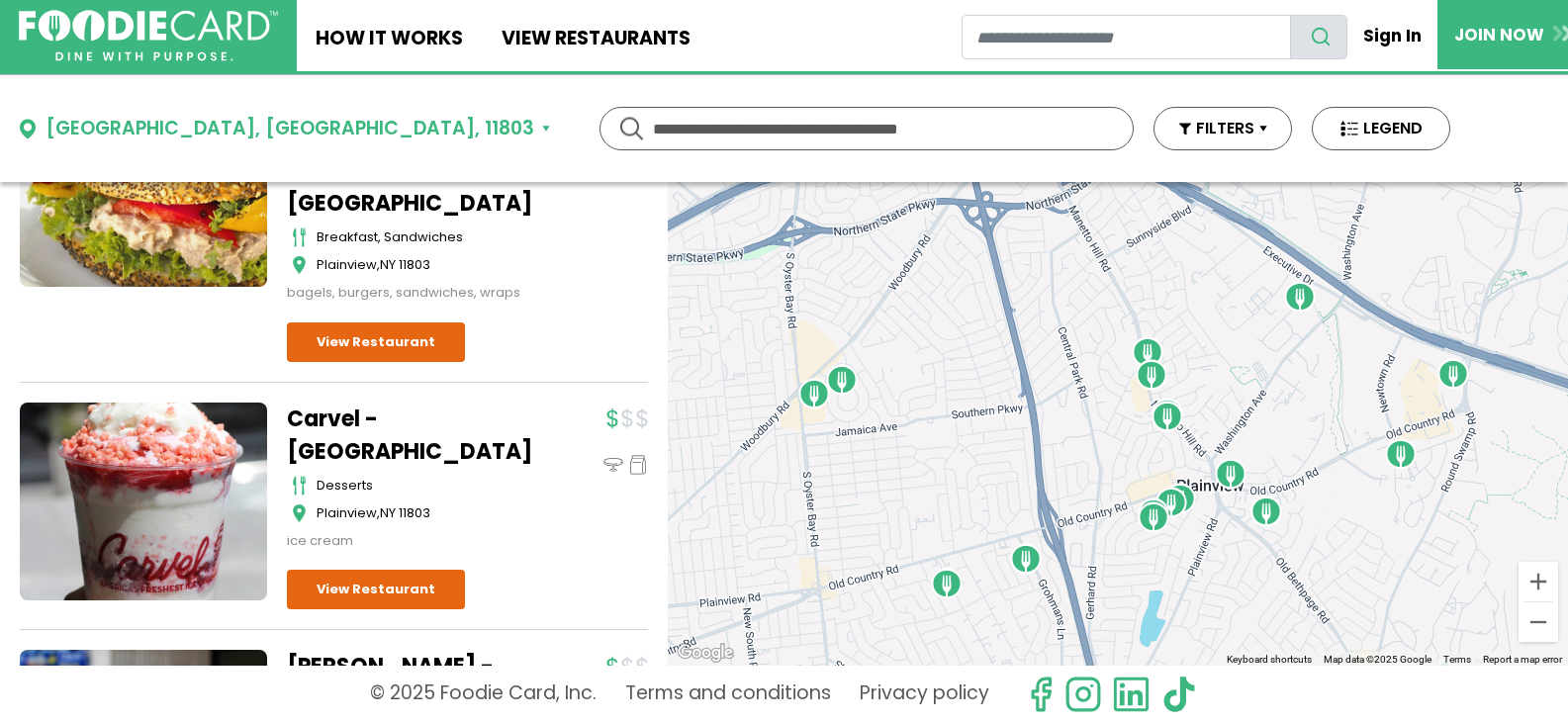
scroll to position [4273, 0]
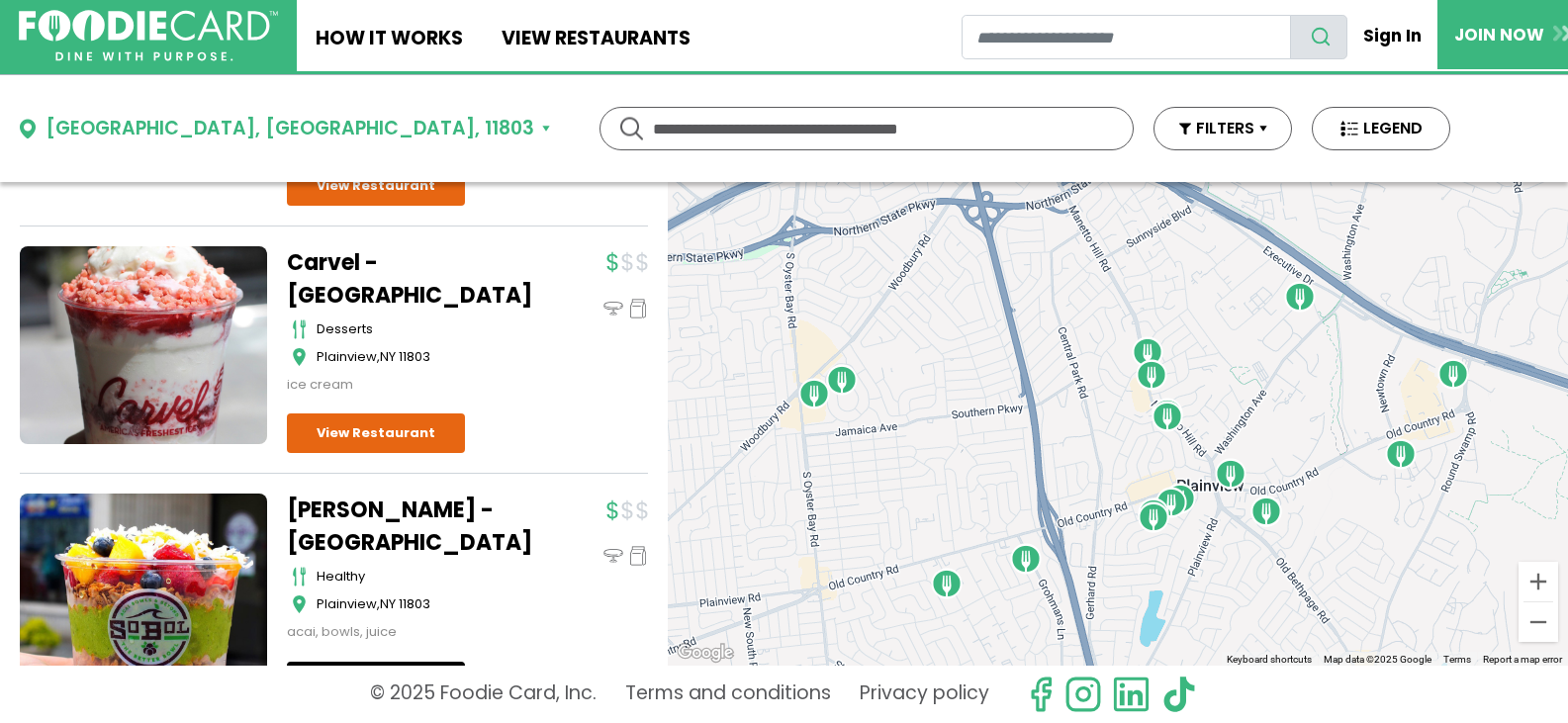
click at [318, 662] on link "View Restaurant" at bounding box center [376, 682] width 178 height 40
